Goal: Feedback & Contribution: Leave review/rating

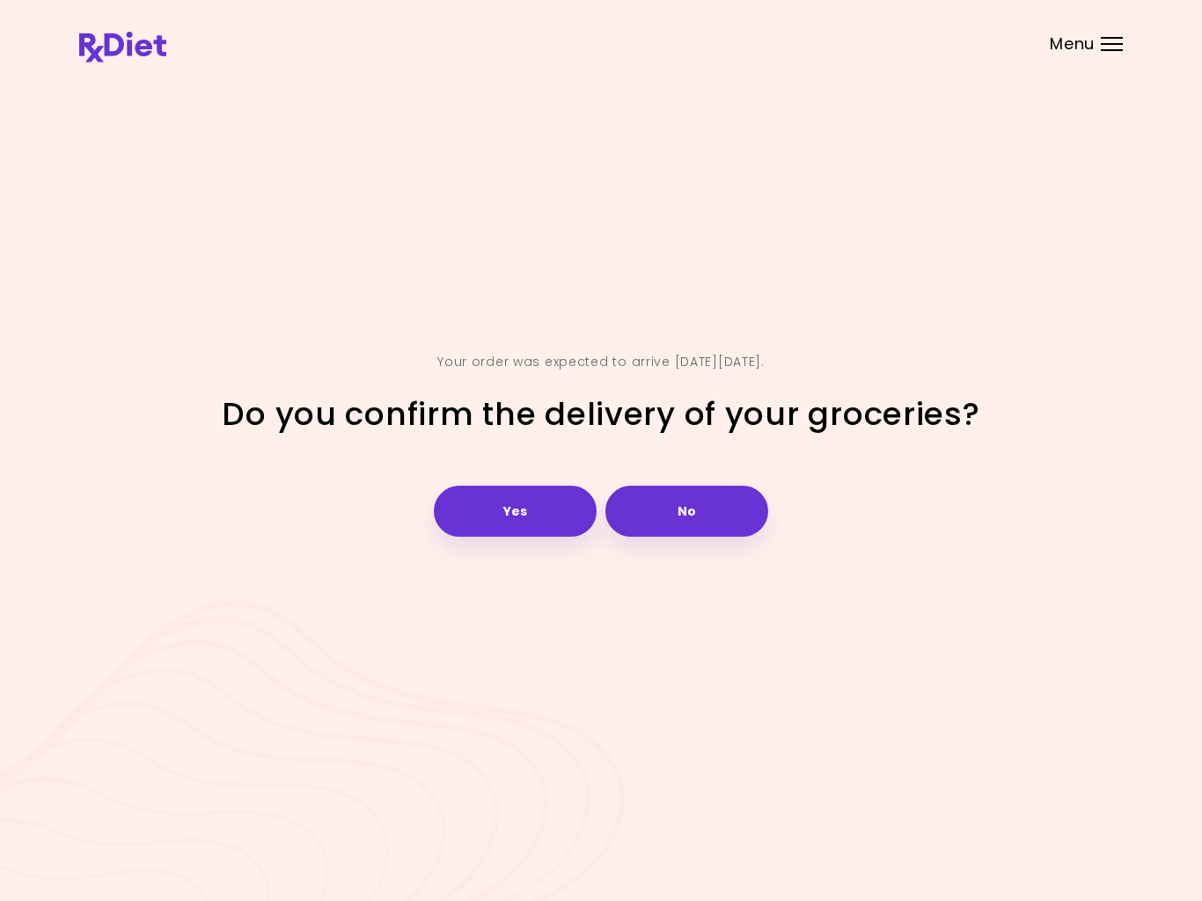
click at [511, 526] on button "Yes" at bounding box center [515, 511] width 163 height 51
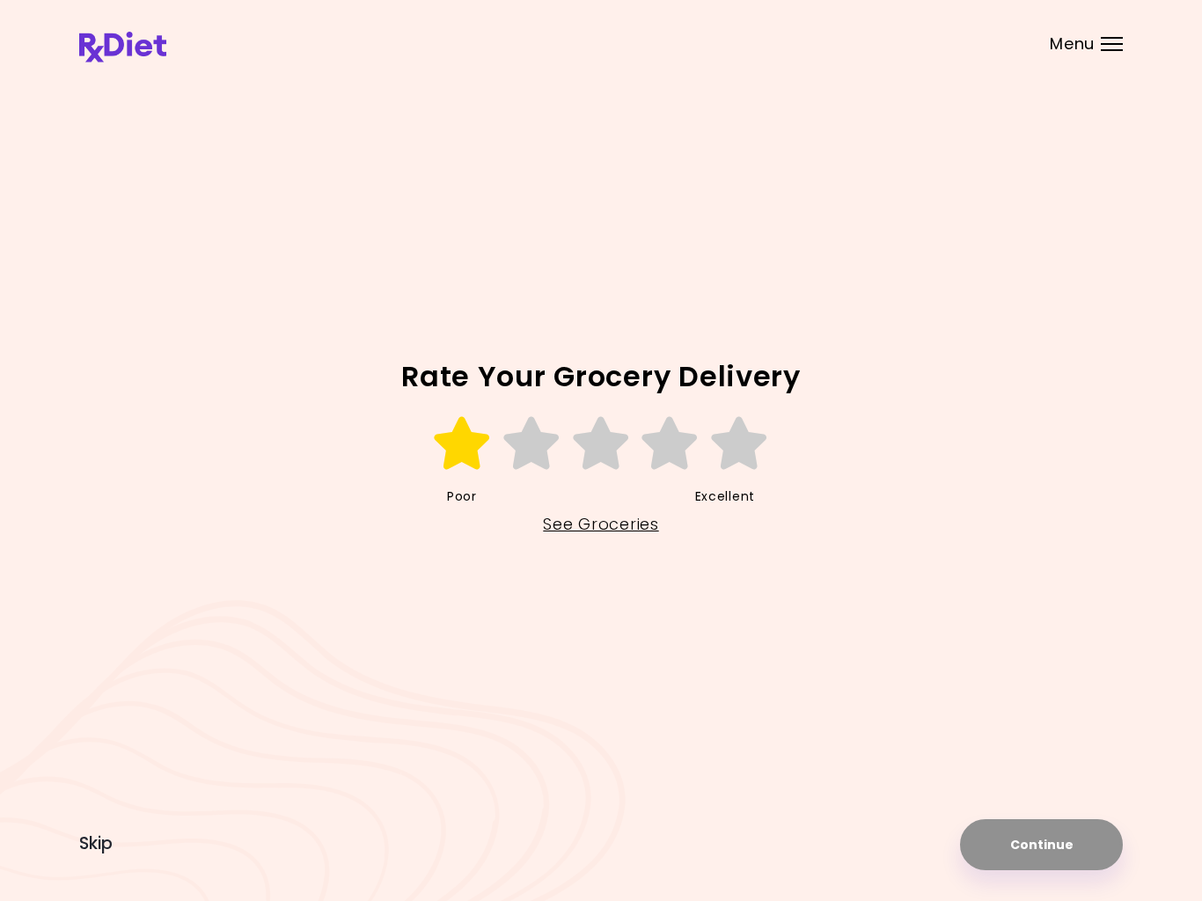
click at [461, 448] on icon at bounding box center [462, 443] width 61 height 53
click at [1022, 842] on button "Continue" at bounding box center [1041, 844] width 163 height 51
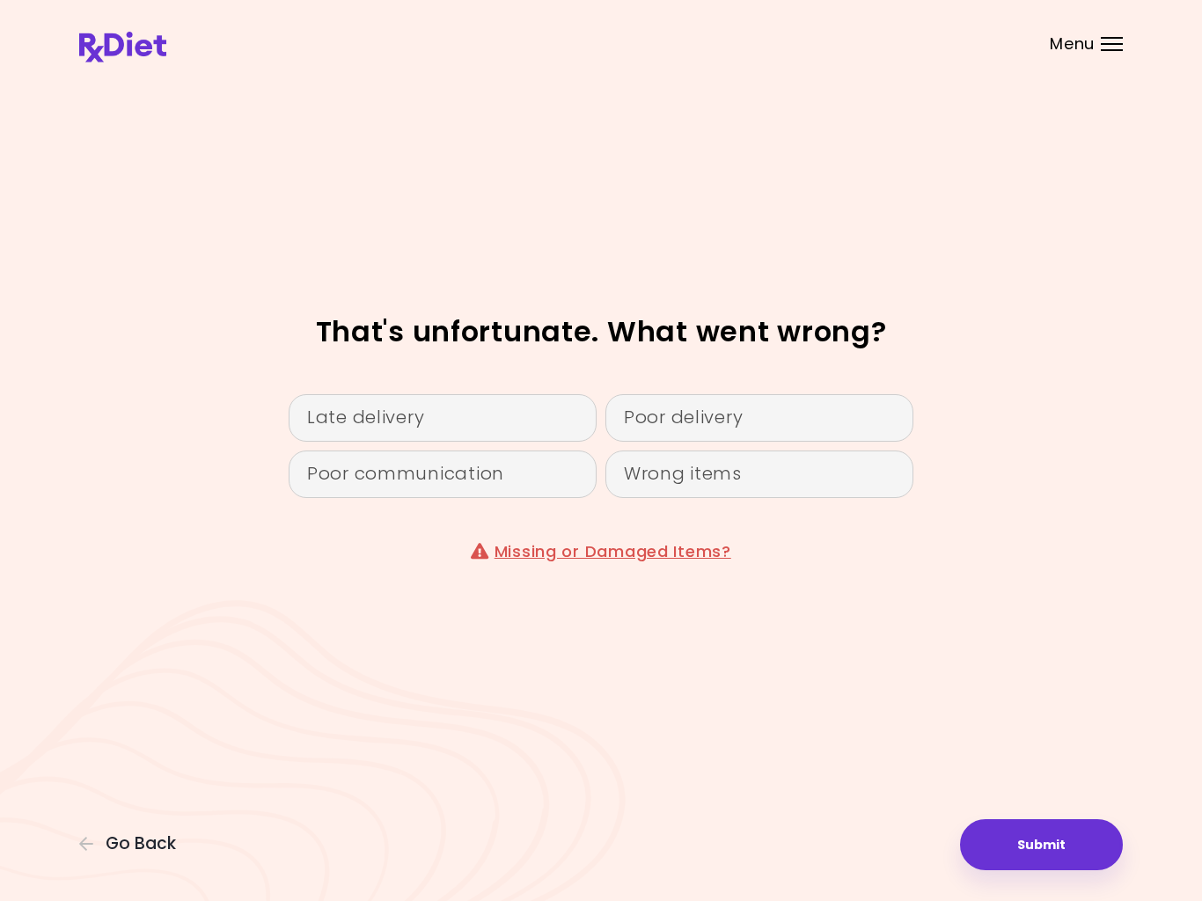
click at [649, 554] on link "Missing or Damaged Items?" at bounding box center [613, 551] width 237 height 22
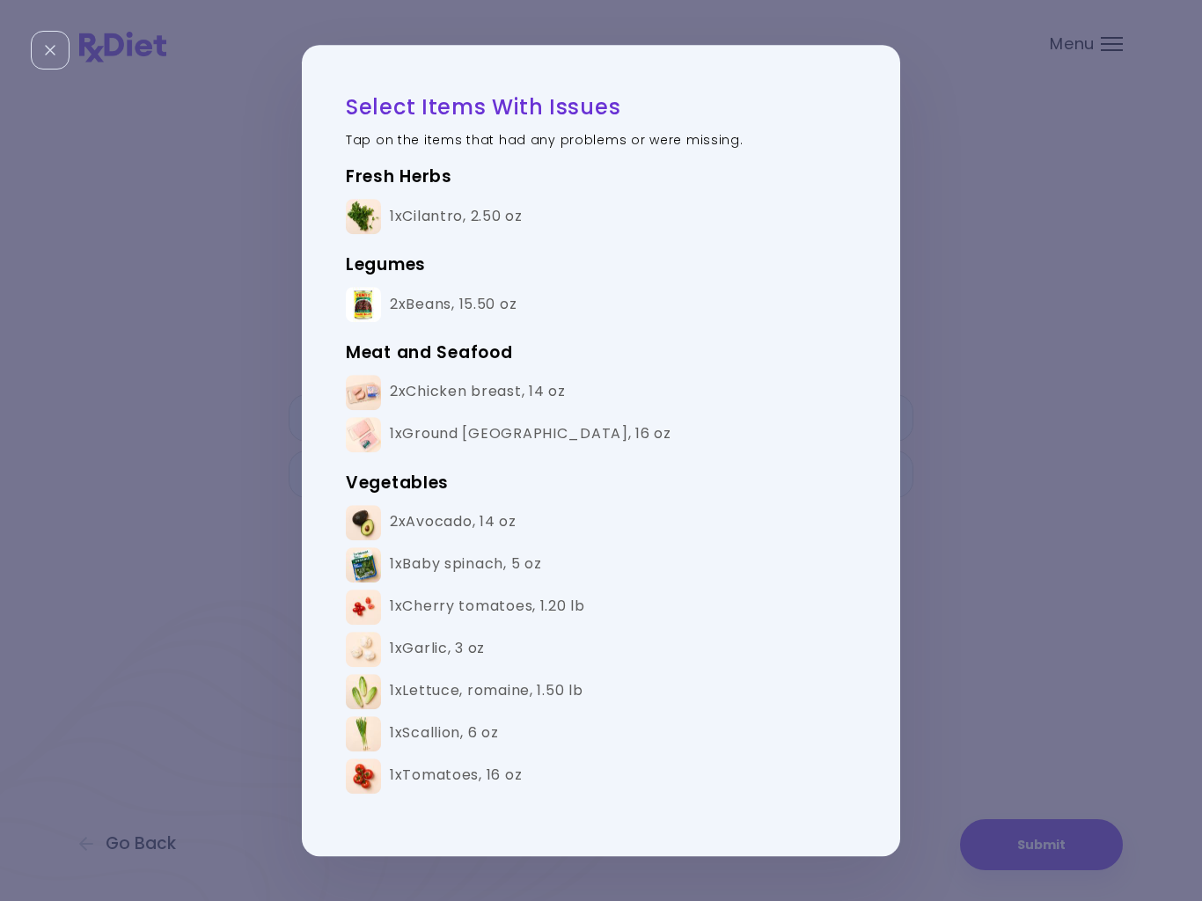
click at [361, 517] on img at bounding box center [363, 522] width 35 height 35
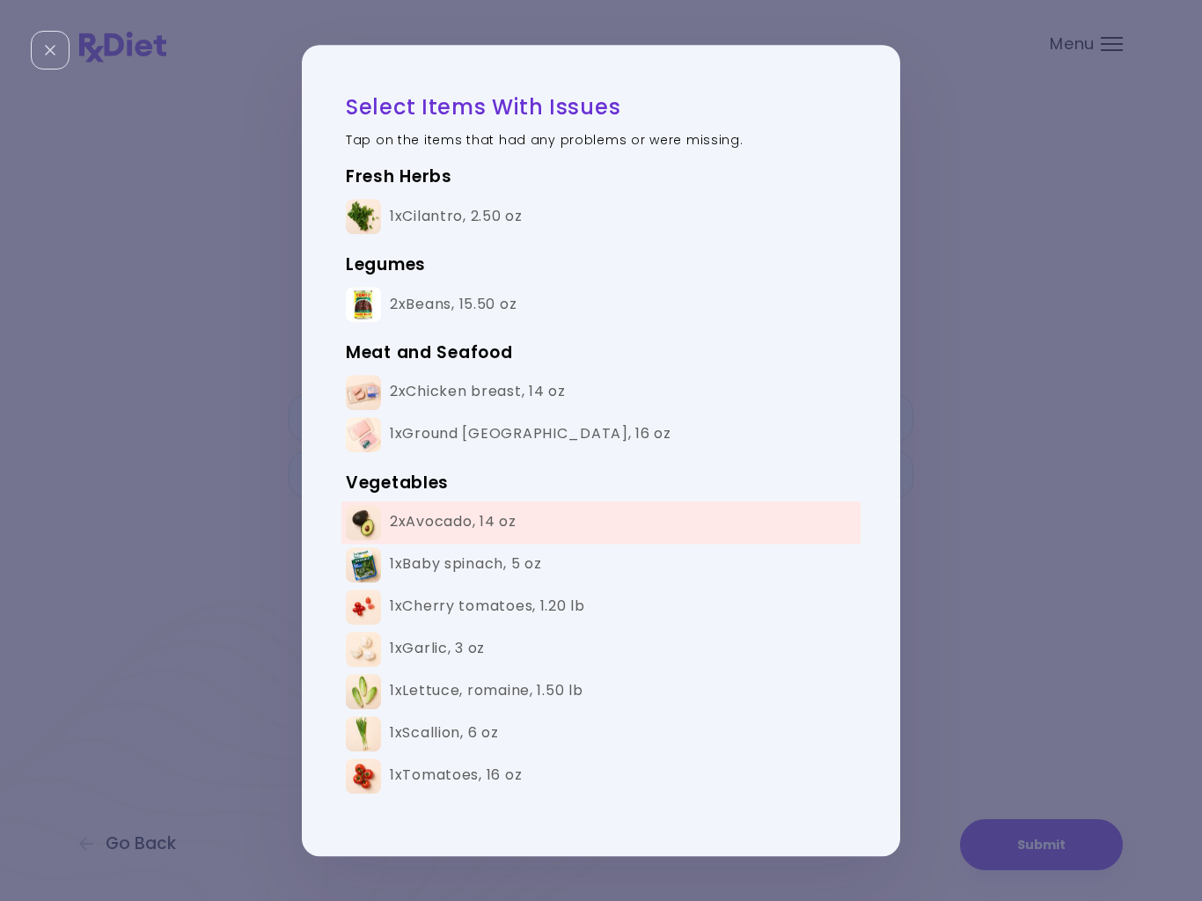
click at [441, 773] on div "1x Tomatoes , 16 oz" at bounding box center [456, 775] width 132 height 18
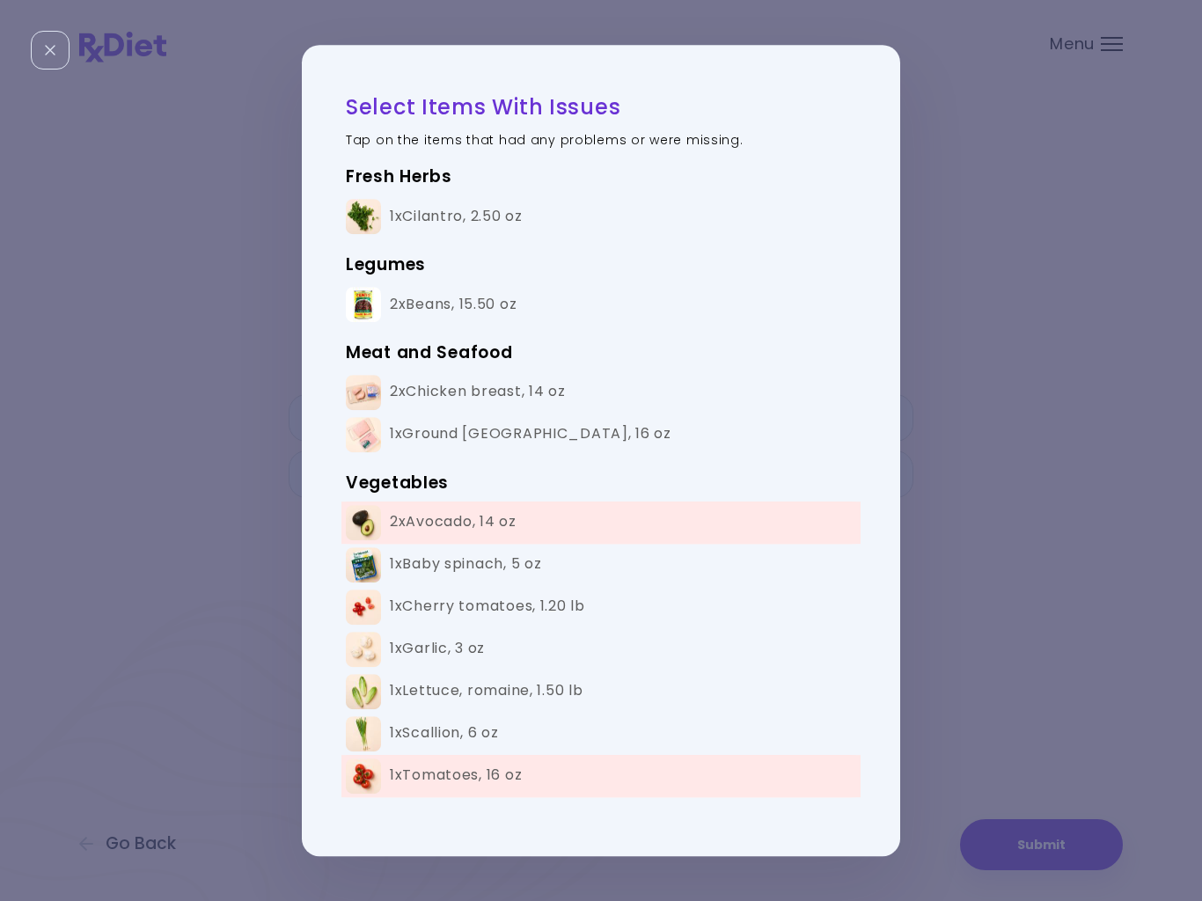
click at [1017, 861] on button "Submit" at bounding box center [1041, 844] width 163 height 51
